Goal: Task Accomplishment & Management: Complete application form

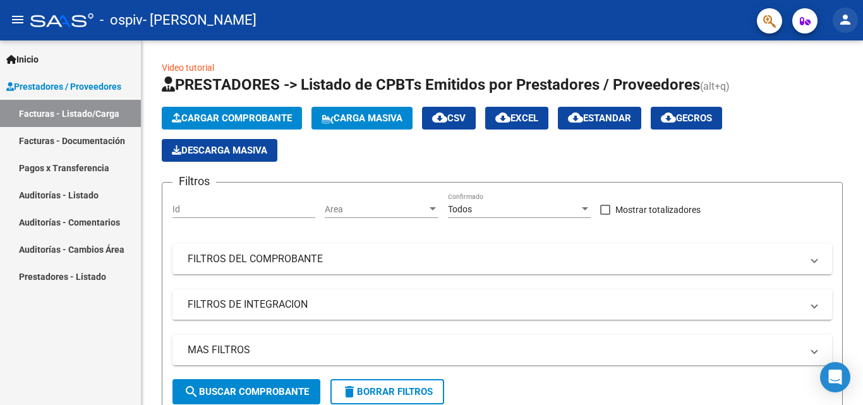
click at [848, 26] on mat-icon "person" at bounding box center [845, 19] width 15 height 15
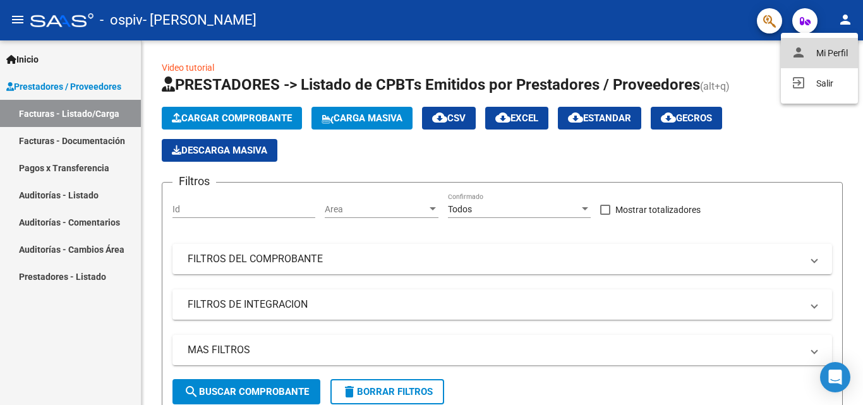
click at [838, 54] on button "person Mi Perfil" at bounding box center [819, 53] width 77 height 30
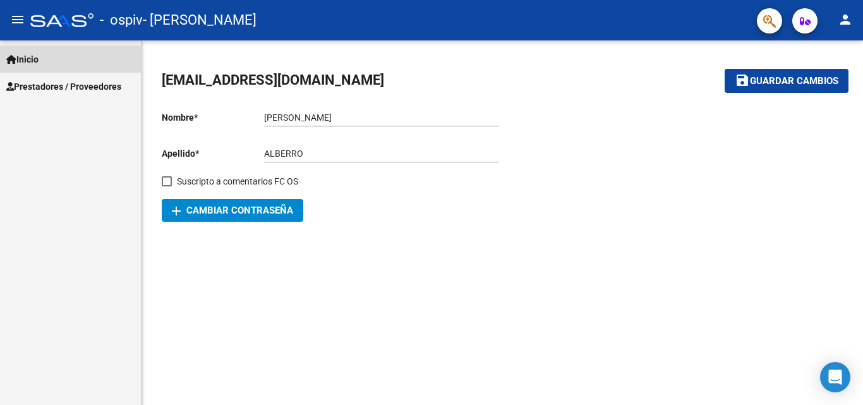
click at [32, 57] on span "Inicio" at bounding box center [22, 59] width 32 height 14
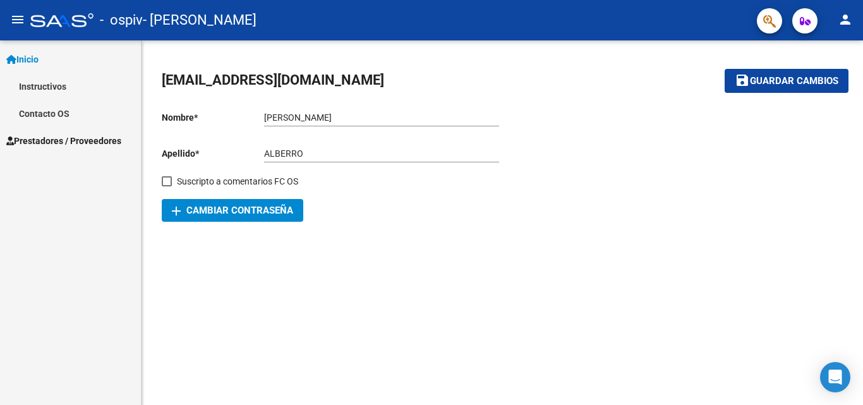
click at [39, 57] on span "Inicio" at bounding box center [22, 59] width 32 height 14
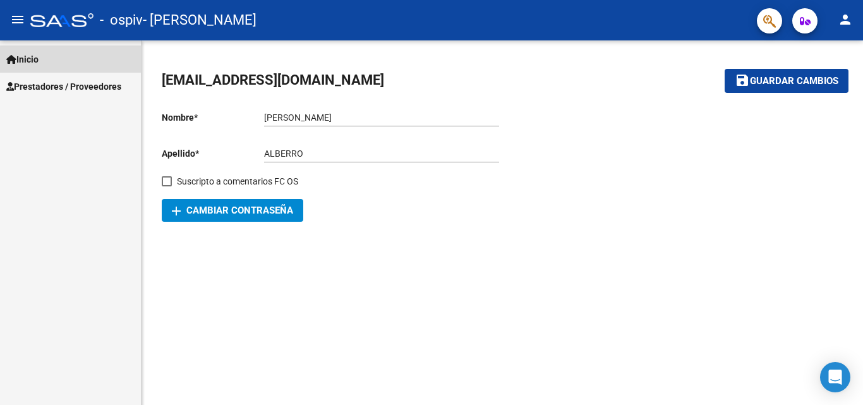
click at [39, 57] on span "Inicio" at bounding box center [22, 59] width 32 height 14
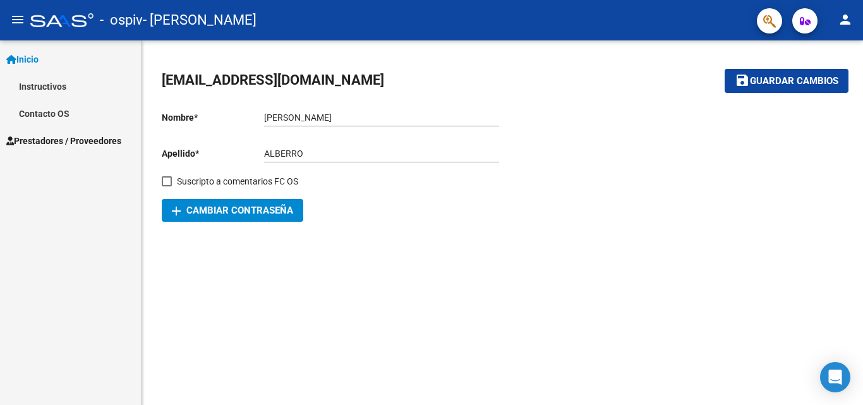
click at [39, 57] on span "Inicio" at bounding box center [22, 59] width 32 height 14
click at [50, 80] on span "Prestadores / Proveedores" at bounding box center [63, 87] width 115 height 14
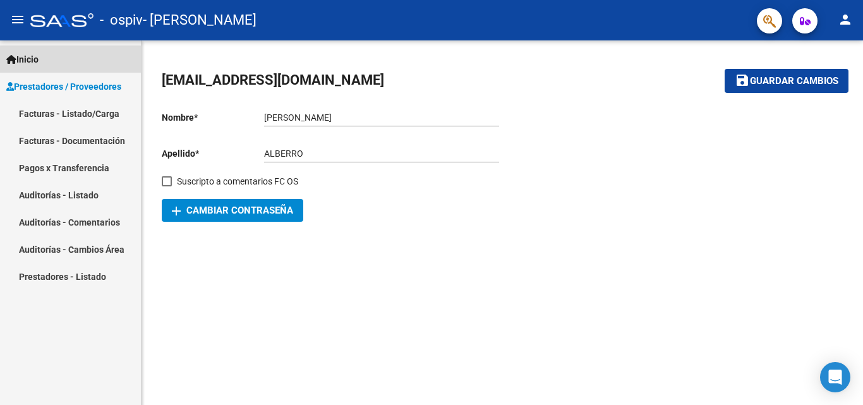
click at [36, 61] on span "Inicio" at bounding box center [22, 59] width 32 height 14
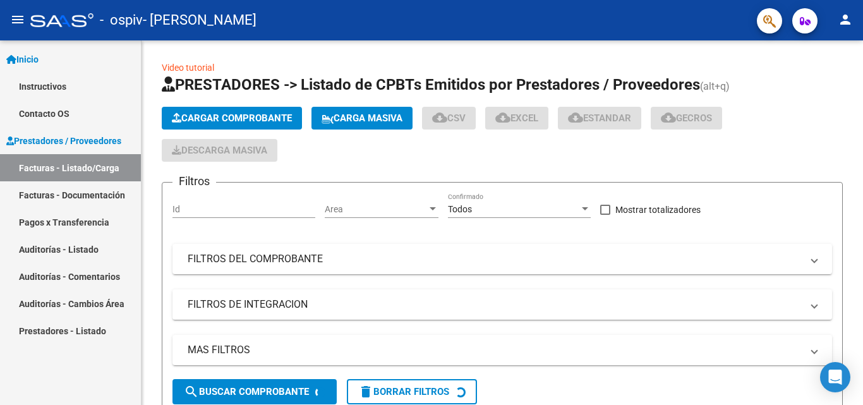
click at [850, 24] on mat-icon "person" at bounding box center [845, 19] width 15 height 15
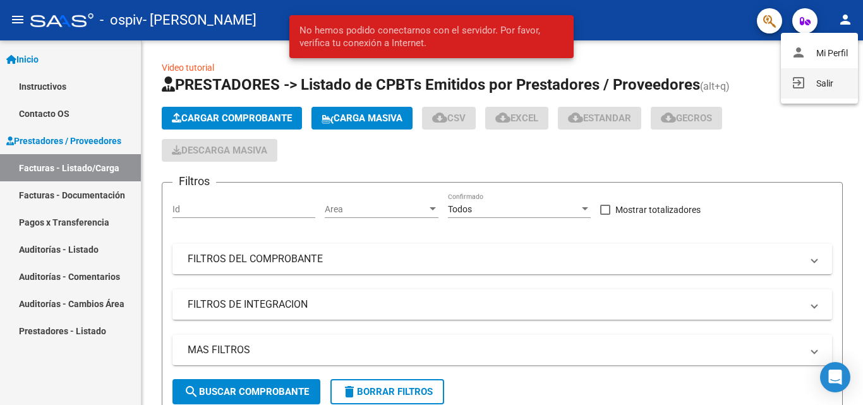
click at [830, 79] on button "exit_to_app Salir" at bounding box center [819, 83] width 77 height 30
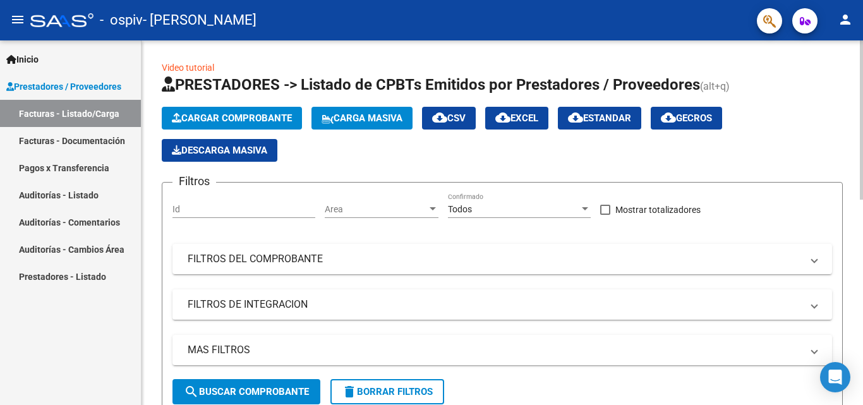
click at [262, 113] on span "Cargar Comprobante" at bounding box center [232, 117] width 120 height 11
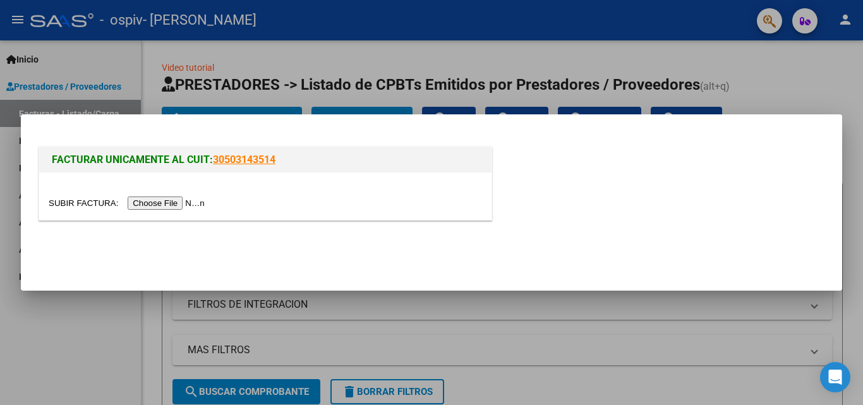
click at [157, 205] on input "file" at bounding box center [129, 202] width 160 height 13
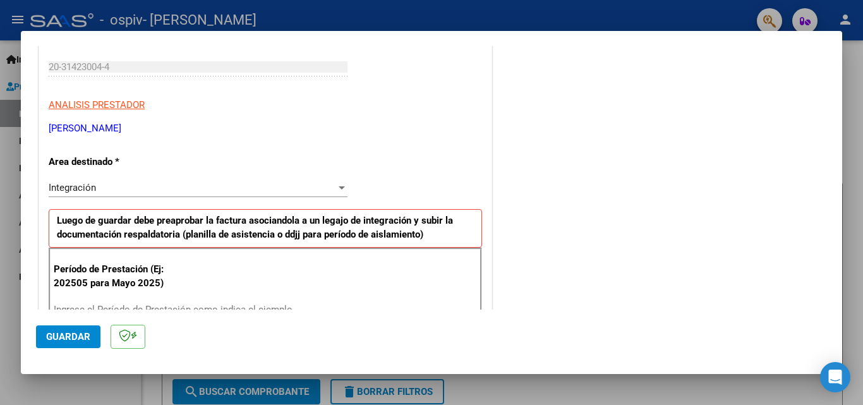
scroll to position [253, 0]
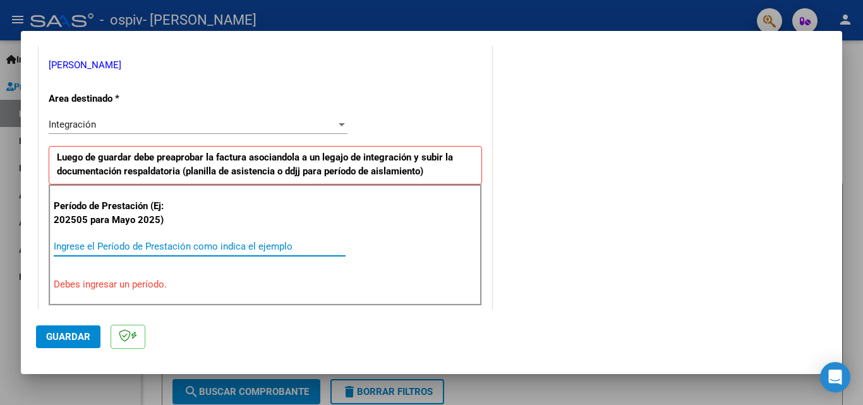
click at [135, 244] on input "Ingrese el Período de Prestación como indica el ejemplo" at bounding box center [200, 246] width 292 height 11
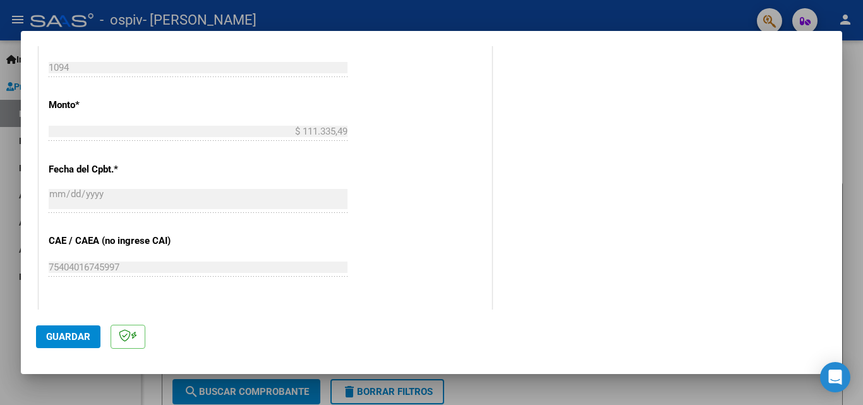
scroll to position [632, 0]
type input "202509"
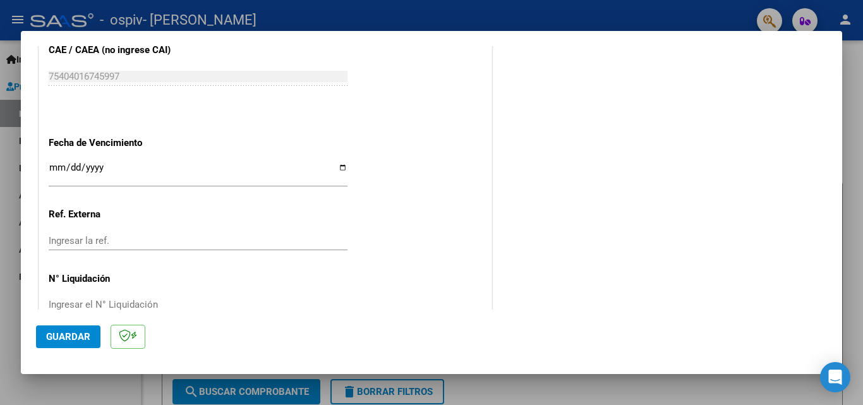
scroll to position [821, 0]
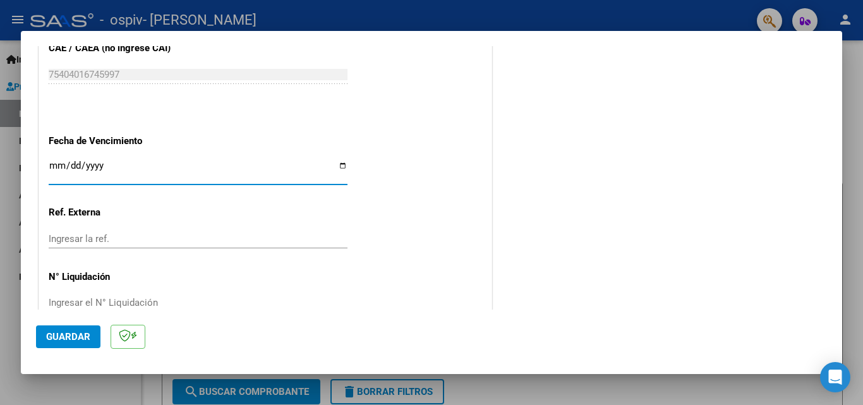
click at [56, 163] on input "Ingresar la fecha" at bounding box center [198, 170] width 299 height 20
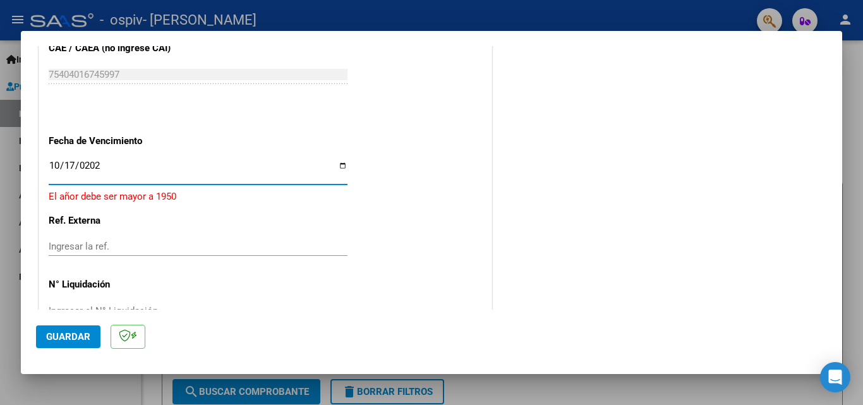
type input "[DATE]"
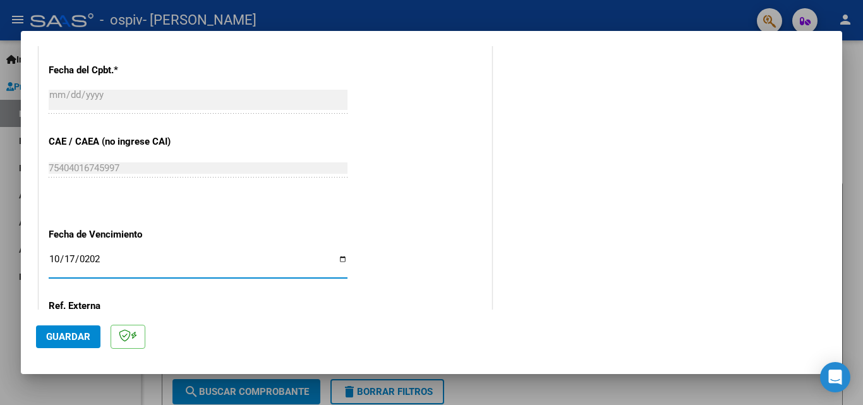
scroll to position [848, 0]
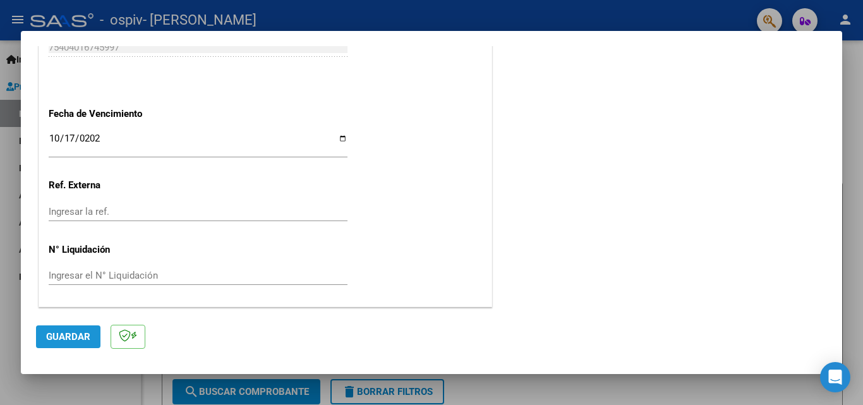
click at [83, 334] on span "Guardar" at bounding box center [68, 336] width 44 height 11
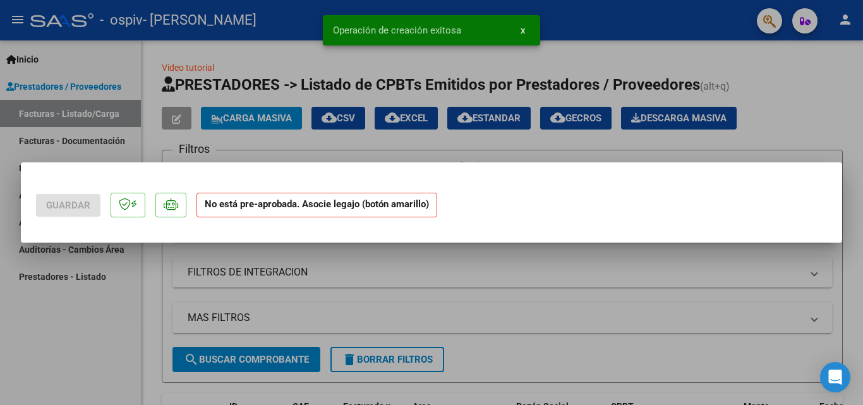
scroll to position [0, 0]
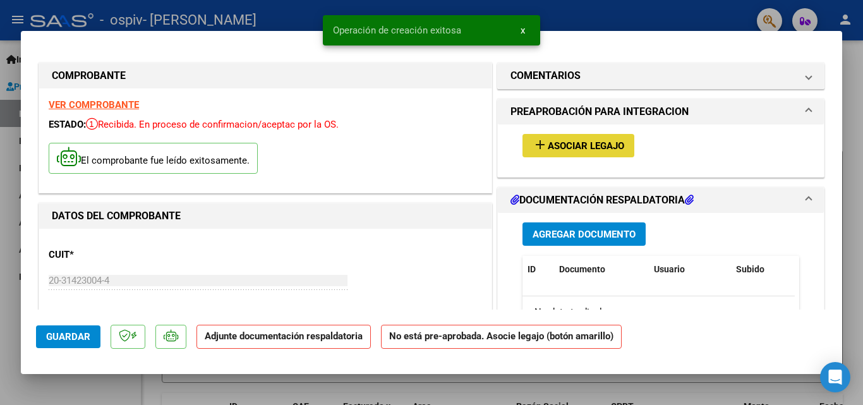
click at [560, 151] on span "Asociar Legajo" at bounding box center [586, 145] width 76 height 11
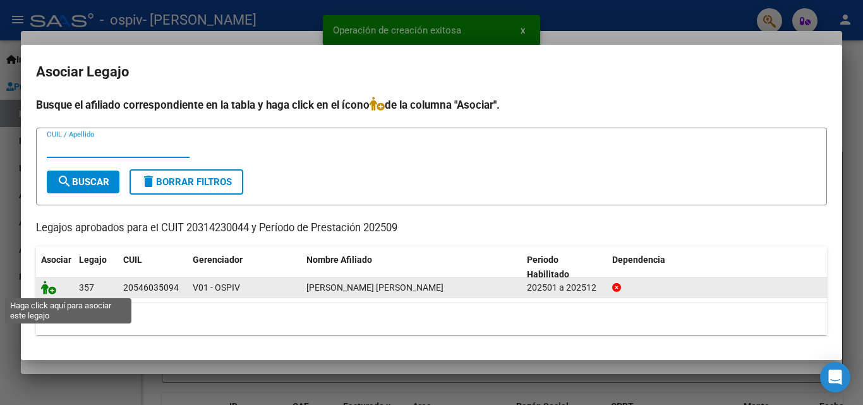
click at [51, 289] on icon at bounding box center [48, 287] width 15 height 14
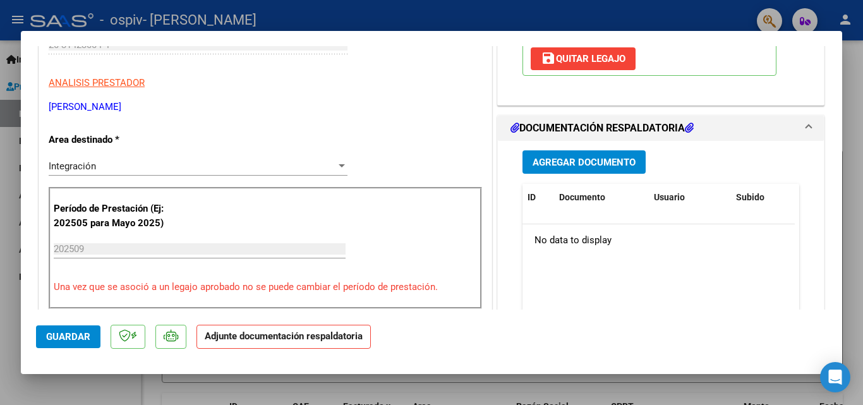
scroll to position [253, 0]
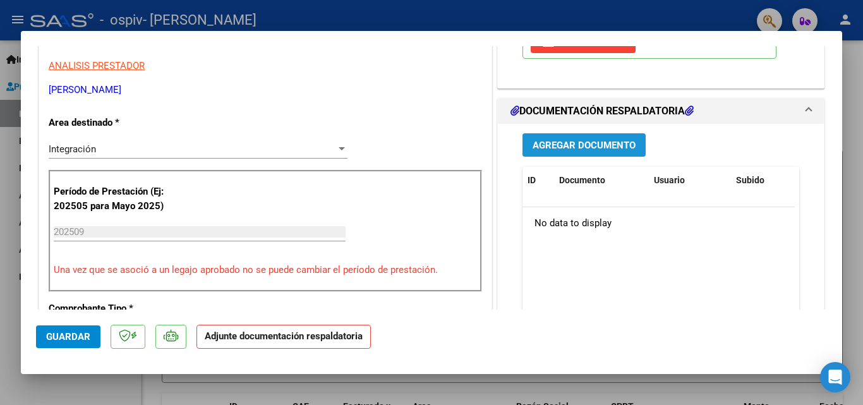
click at [596, 140] on span "Agregar Documento" at bounding box center [583, 145] width 103 height 11
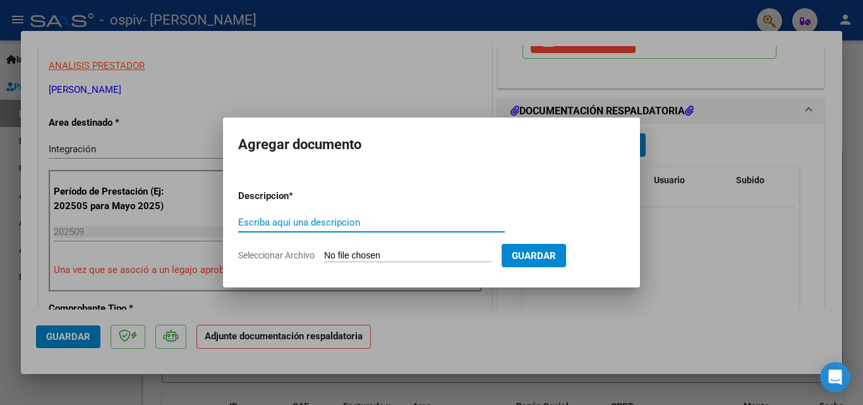
click at [320, 218] on input "Escriba aquí una descripcion" at bounding box center [371, 222] width 267 height 11
type input "Plan Asistencia"
click at [443, 261] on input "Seleccionar Archivo" at bounding box center [407, 256] width 167 height 12
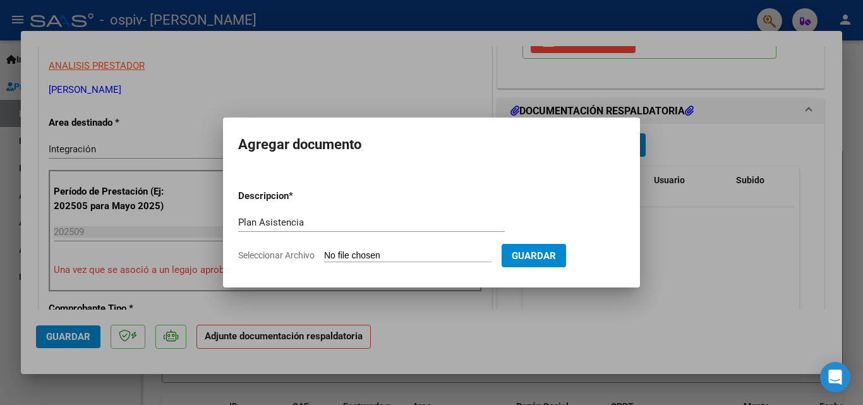
type input "C:\fakepath\Plan [PERSON_NAME] septiembre (1).pdf"
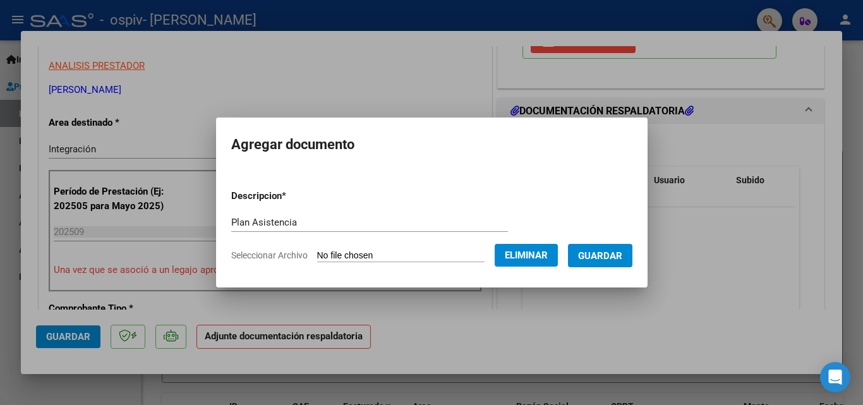
click at [620, 261] on button "Guardar" at bounding box center [600, 255] width 64 height 23
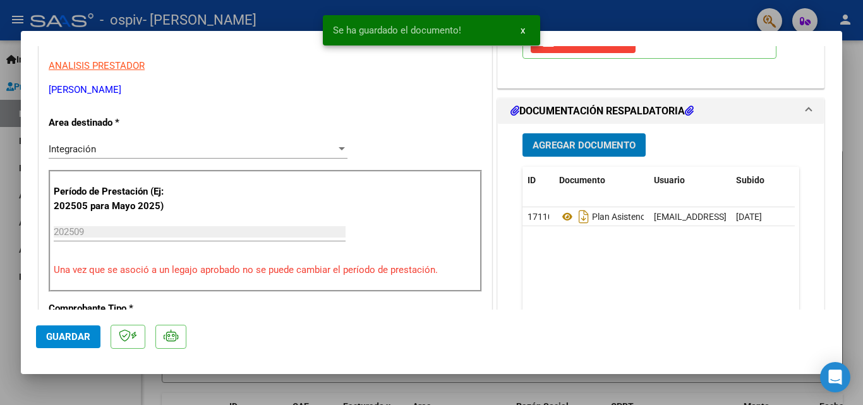
click at [575, 147] on span "Agregar Documento" at bounding box center [583, 145] width 103 height 11
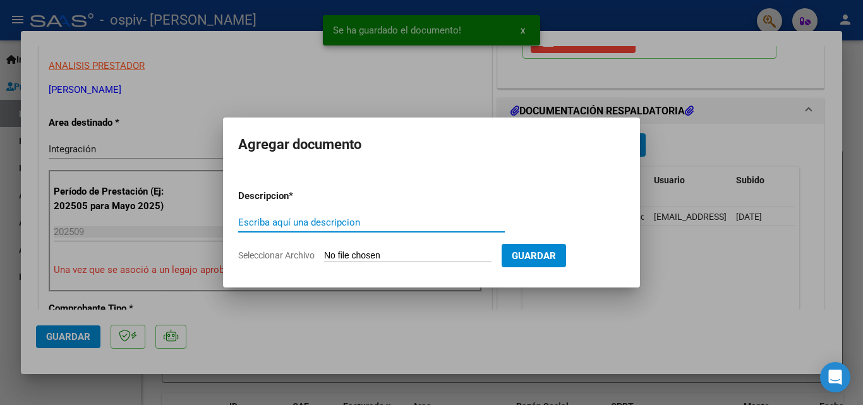
click at [344, 227] on input "Escriba aquí una descripcion" at bounding box center [371, 222] width 267 height 11
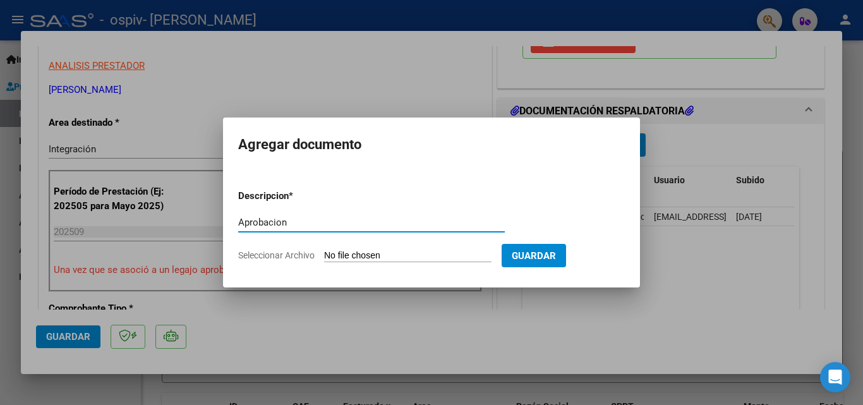
type input "Aprobacion"
click at [361, 252] on input "Seleccionar Archivo" at bounding box center [407, 256] width 167 height 12
type input "C:\fakepath\[PERSON_NAME] [PERSON_NAME] PS 2025.pdf"
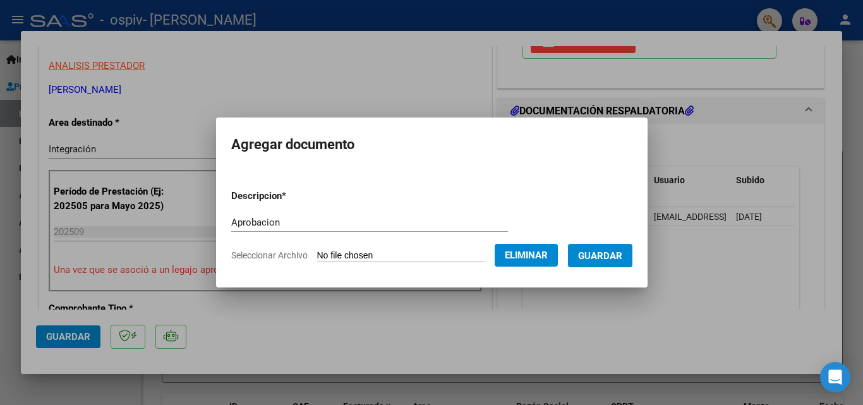
click at [615, 256] on span "Guardar" at bounding box center [600, 255] width 44 height 11
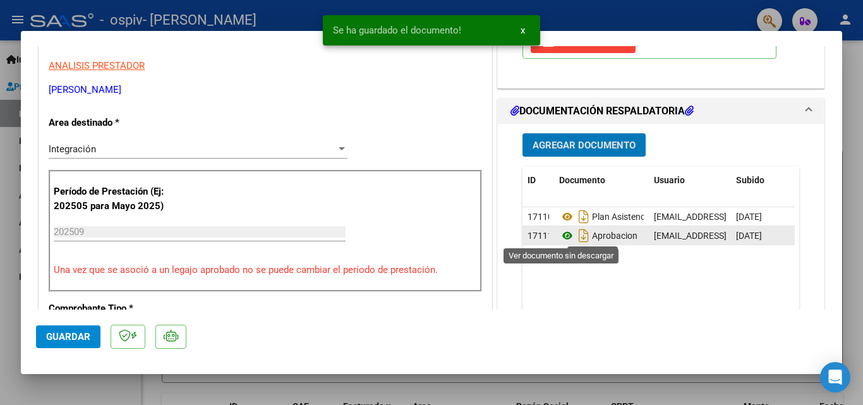
click at [559, 236] on icon at bounding box center [567, 235] width 16 height 15
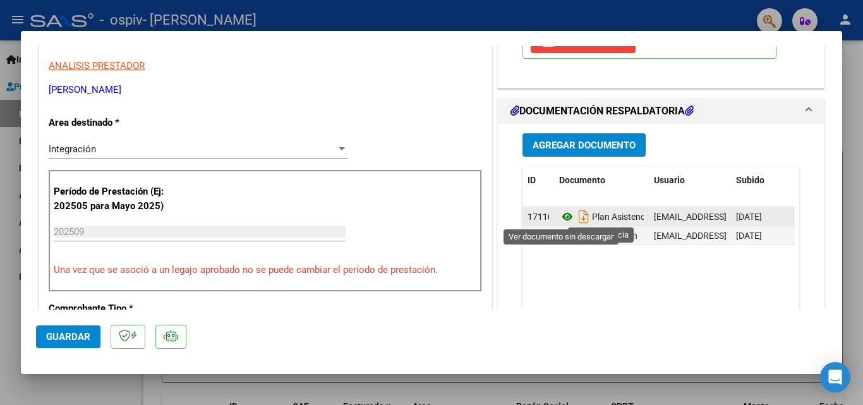
click at [559, 212] on icon at bounding box center [567, 216] width 16 height 15
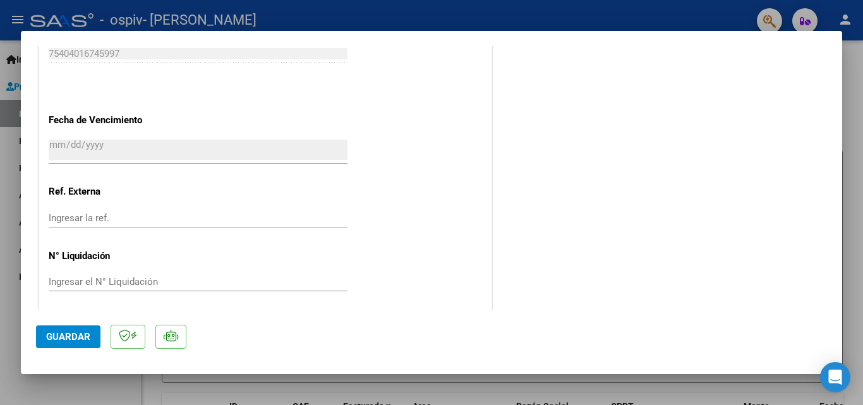
scroll to position [867, 0]
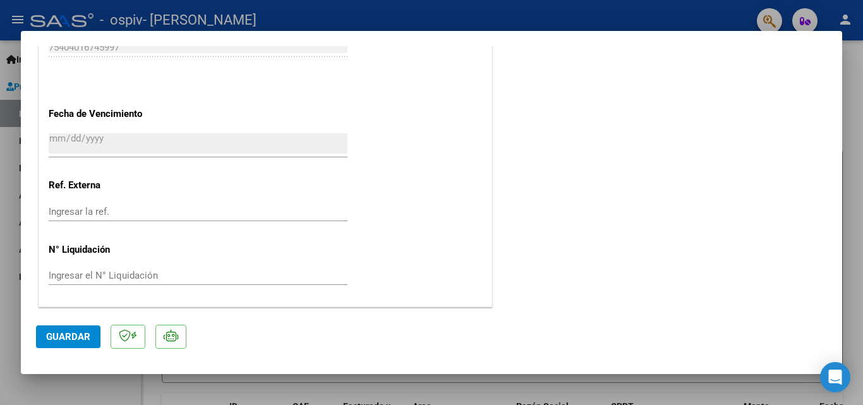
click at [73, 341] on span "Guardar" at bounding box center [68, 336] width 44 height 11
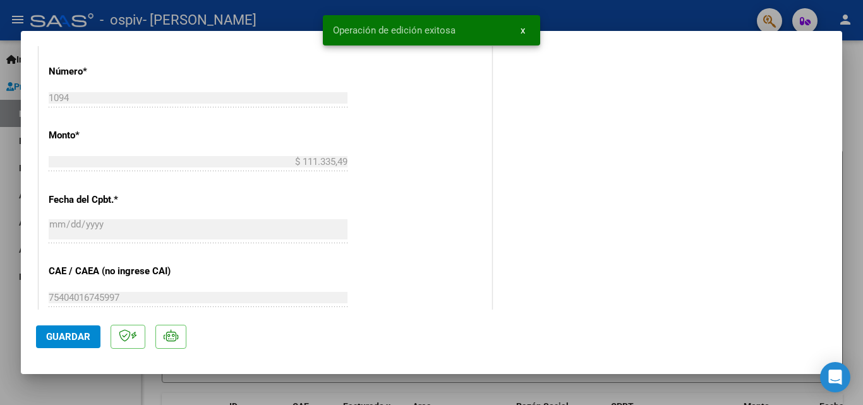
scroll to position [615, 0]
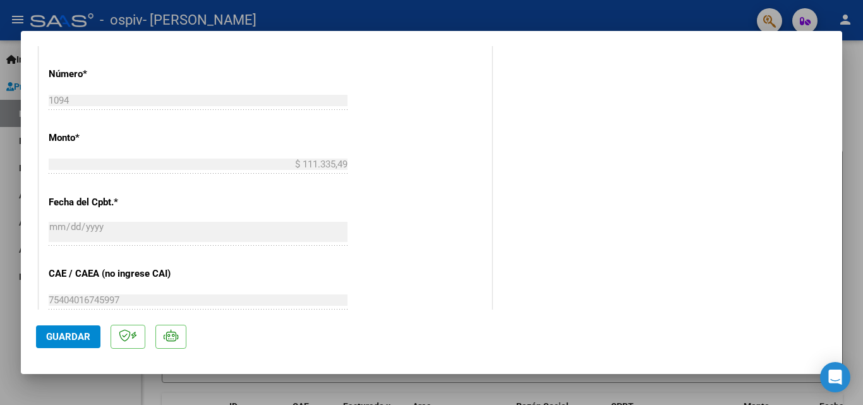
click at [80, 342] on button "Guardar" at bounding box center [68, 336] width 64 height 23
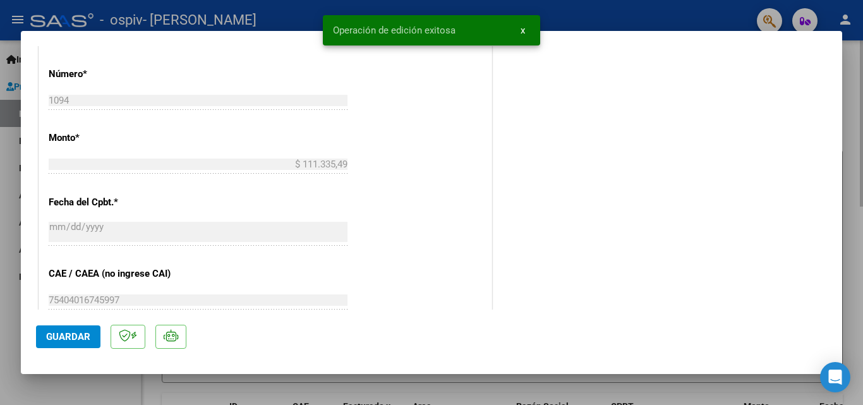
drag, startPoint x: 856, startPoint y: 123, endPoint x: 854, endPoint y: 135, distance: 12.3
click at [856, 124] on div at bounding box center [431, 202] width 863 height 405
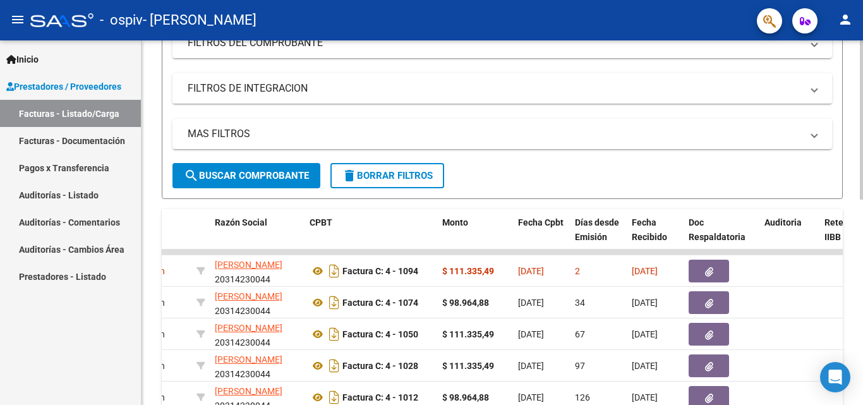
scroll to position [279, 0]
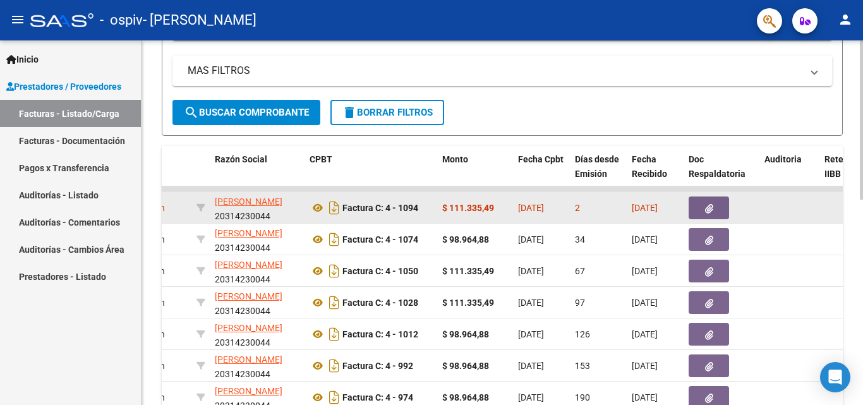
click at [712, 205] on icon "button" at bounding box center [709, 208] width 8 height 9
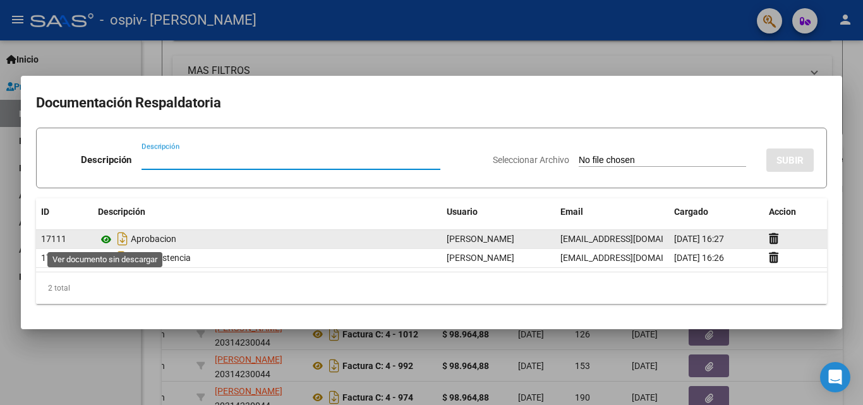
click at [102, 237] on icon at bounding box center [106, 239] width 16 height 15
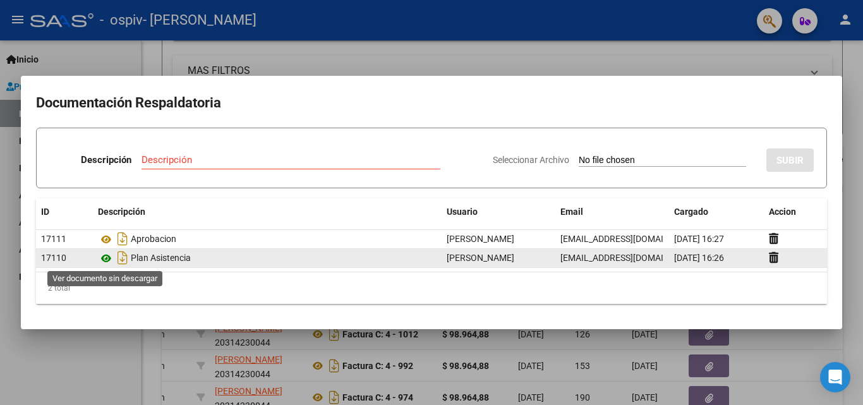
click at [104, 256] on icon at bounding box center [106, 258] width 16 height 15
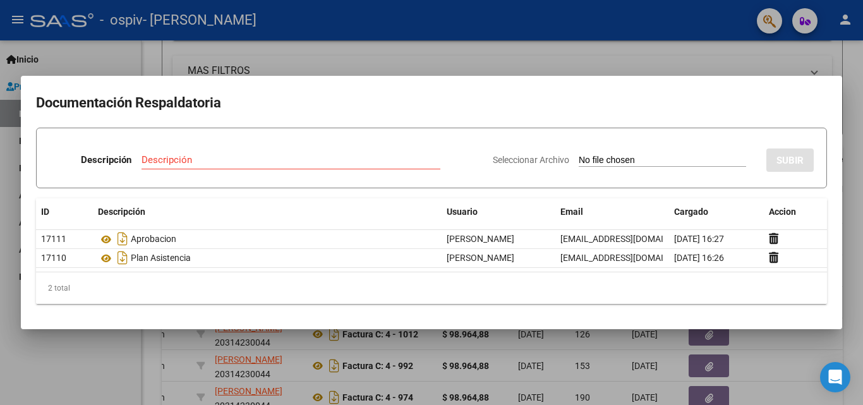
click at [600, 56] on div at bounding box center [431, 202] width 863 height 405
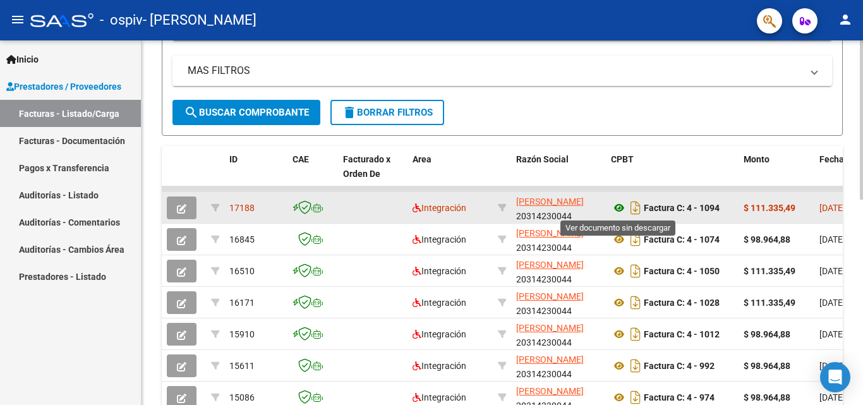
click at [620, 207] on icon at bounding box center [619, 207] width 16 height 15
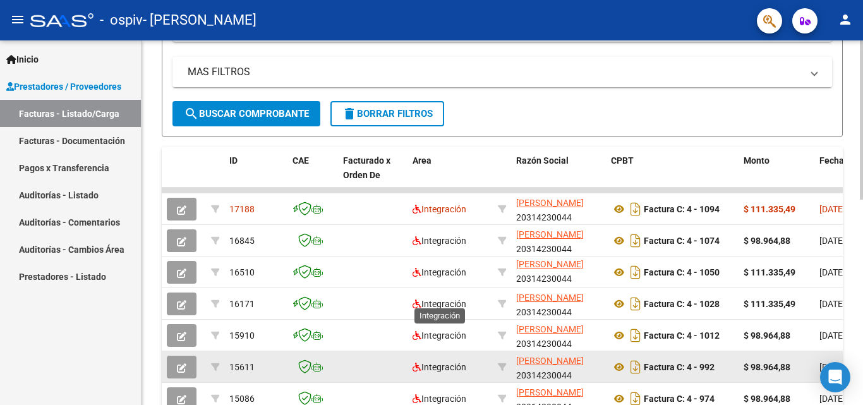
scroll to position [153, 0]
